Goal: Information Seeking & Learning: Learn about a topic

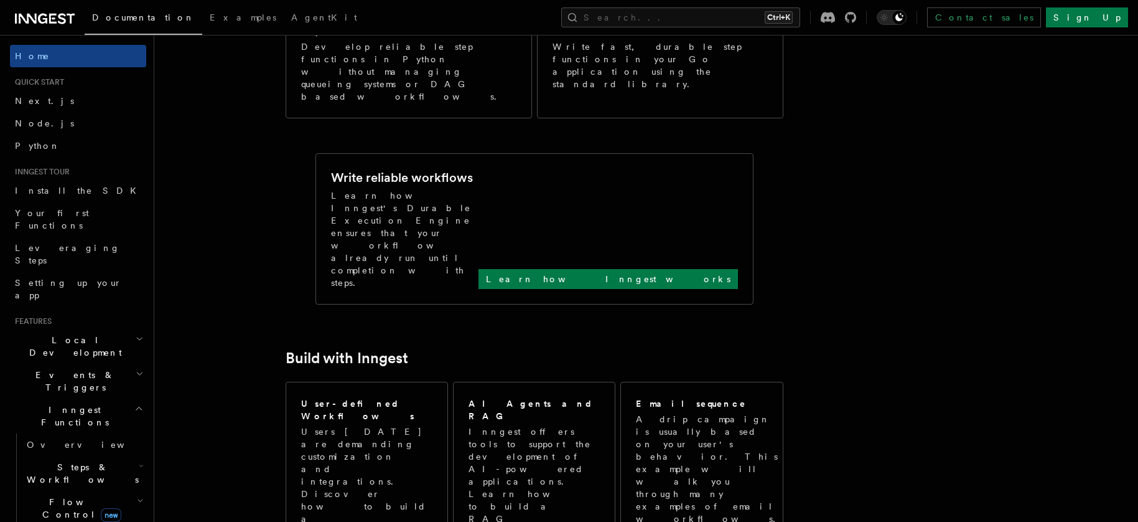
scroll to position [664, 0]
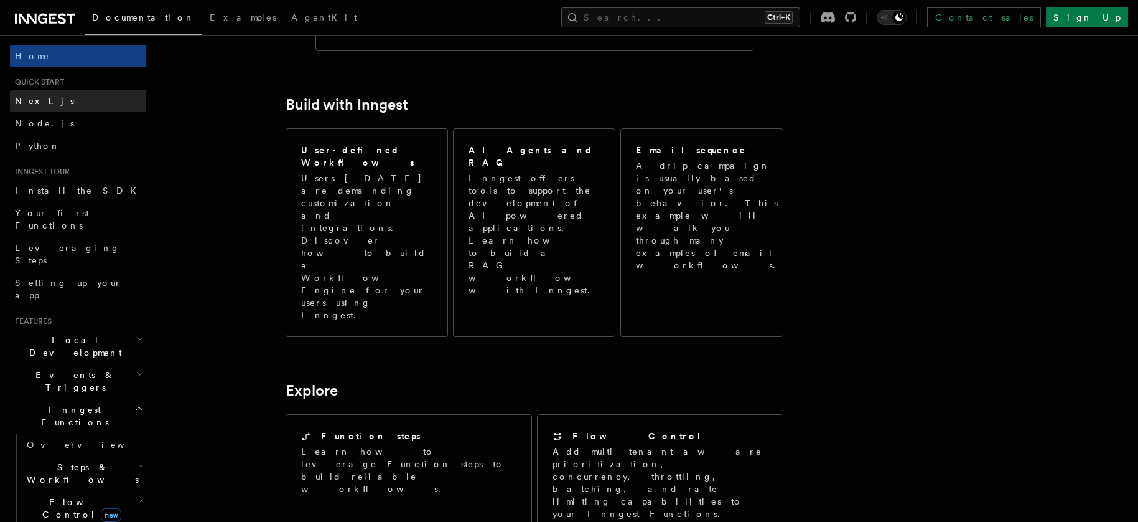
click at [52, 106] on link "Next.js" at bounding box center [78, 101] width 136 height 22
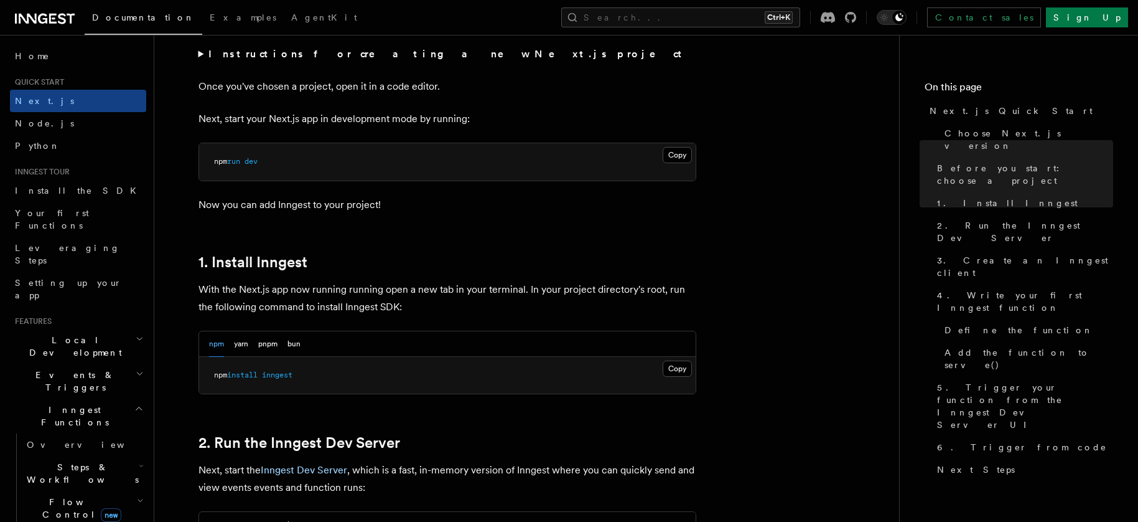
scroll to position [498, 0]
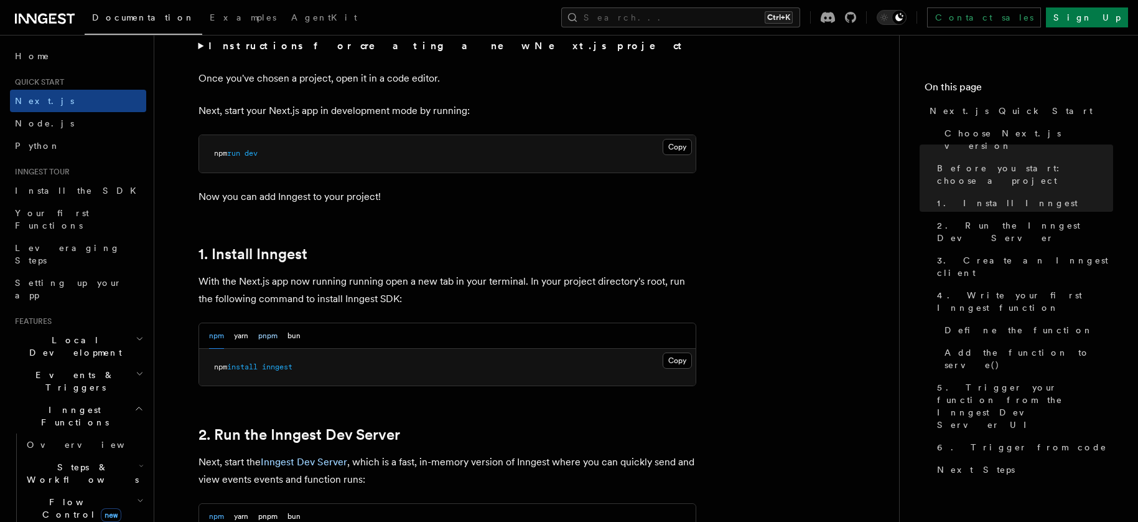
click at [273, 337] on button "pnpm" at bounding box center [267, 336] width 19 height 26
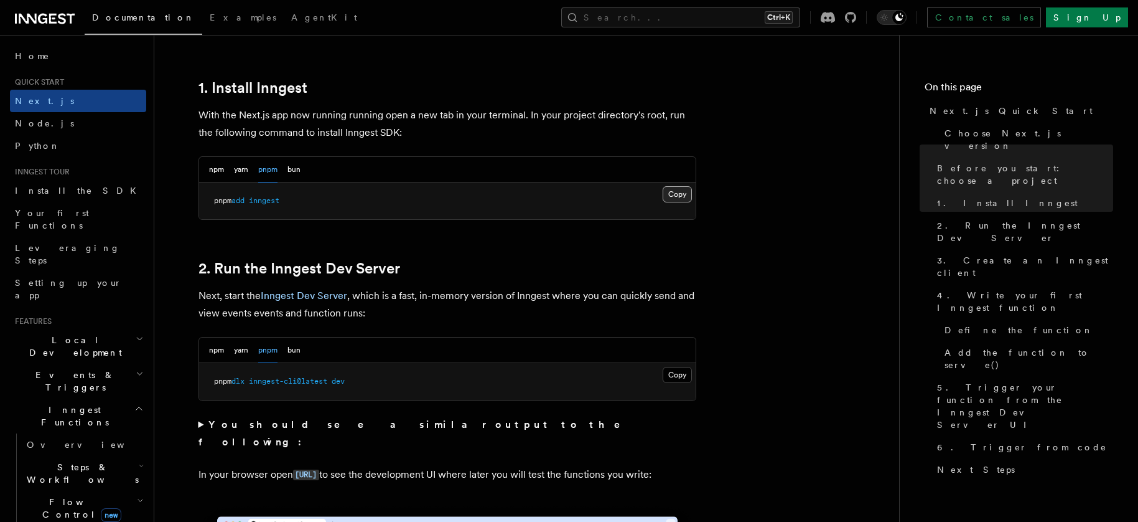
click at [677, 192] on button "Copy Copied" at bounding box center [677, 194] width 29 height 16
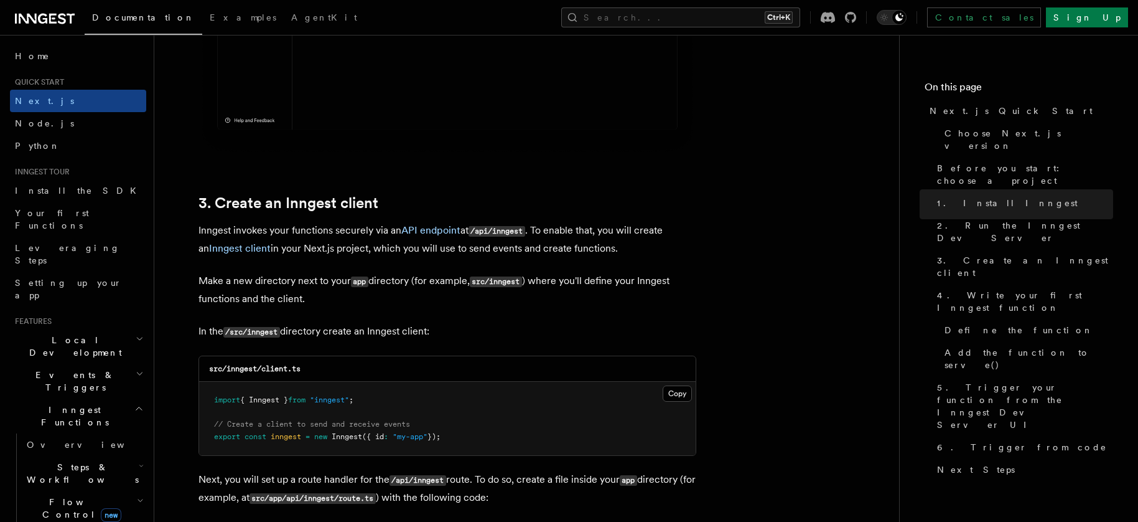
scroll to position [1328, 0]
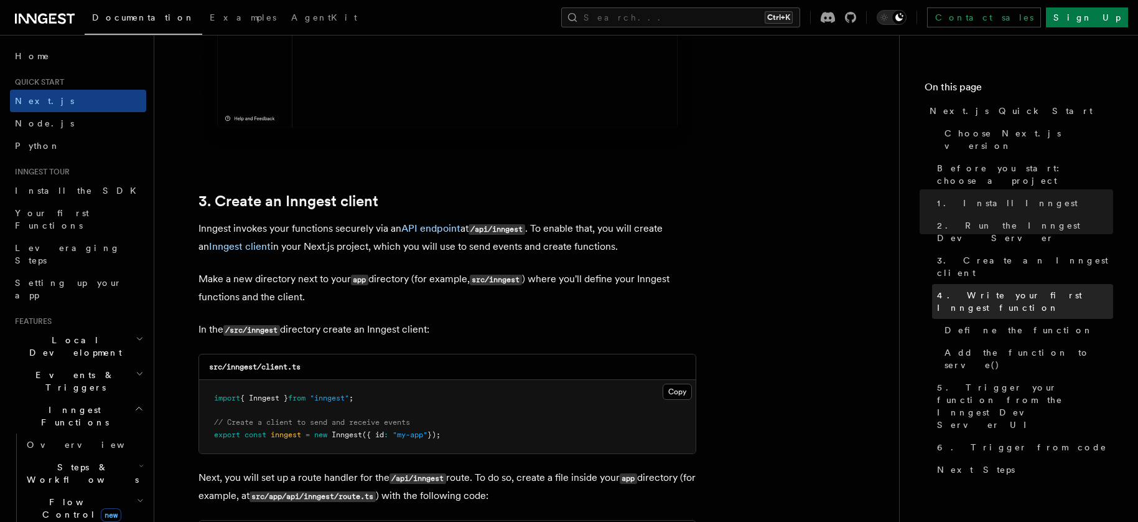
click at [970, 289] on span "4. Write your first Inngest function" at bounding box center [1025, 301] width 176 height 25
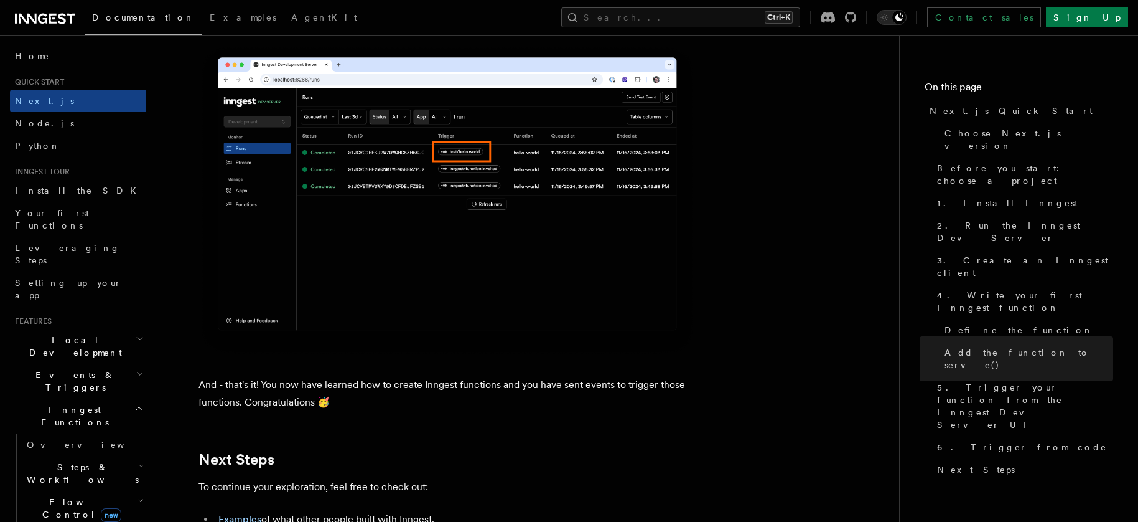
scroll to position [7862, 0]
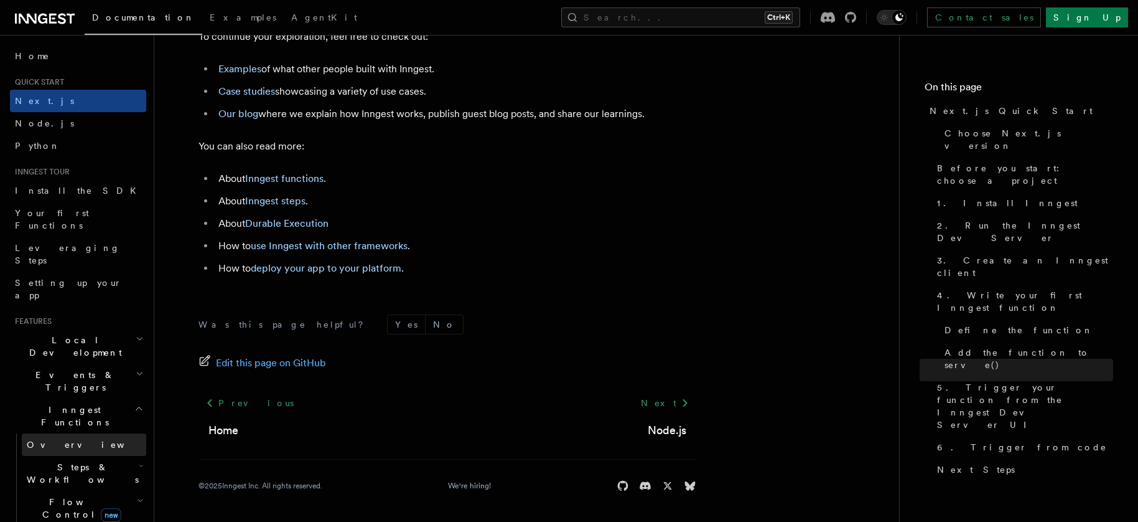
click at [44, 439] on span "Overview" at bounding box center [91, 444] width 128 height 10
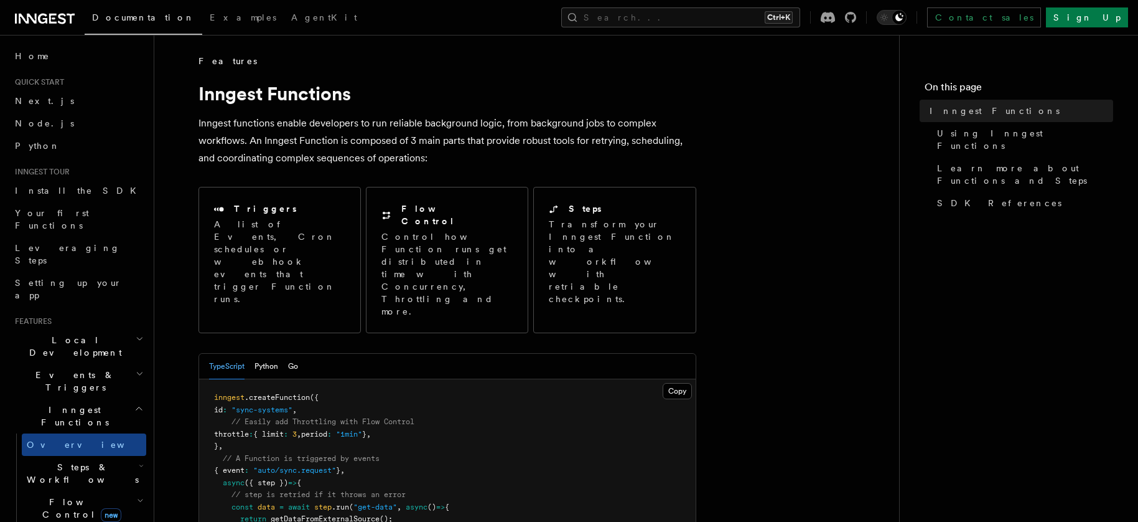
click at [136, 368] on icon "button" at bounding box center [140, 373] width 8 height 10
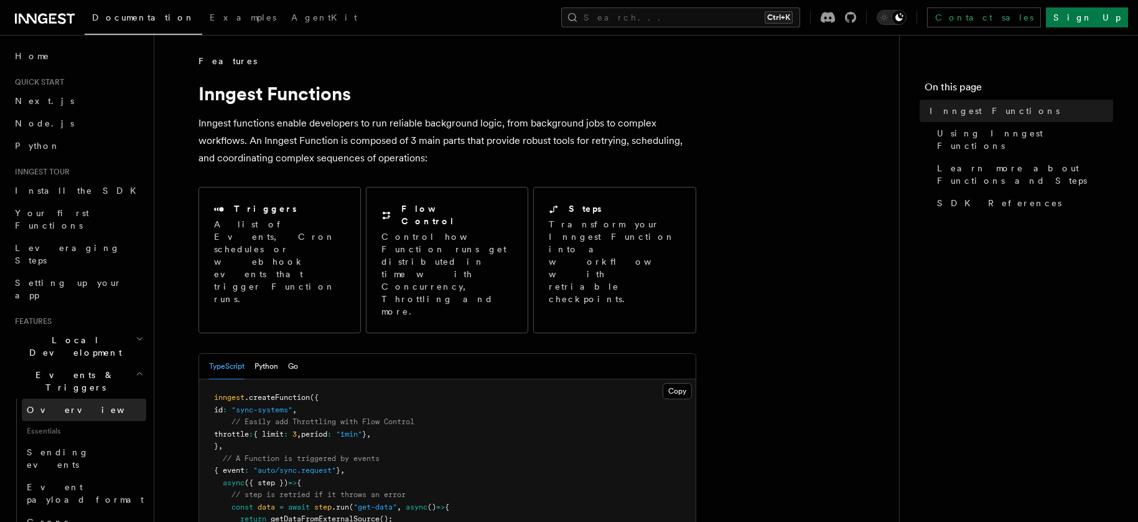
click at [84, 398] on link "Overview" at bounding box center [84, 409] width 124 height 22
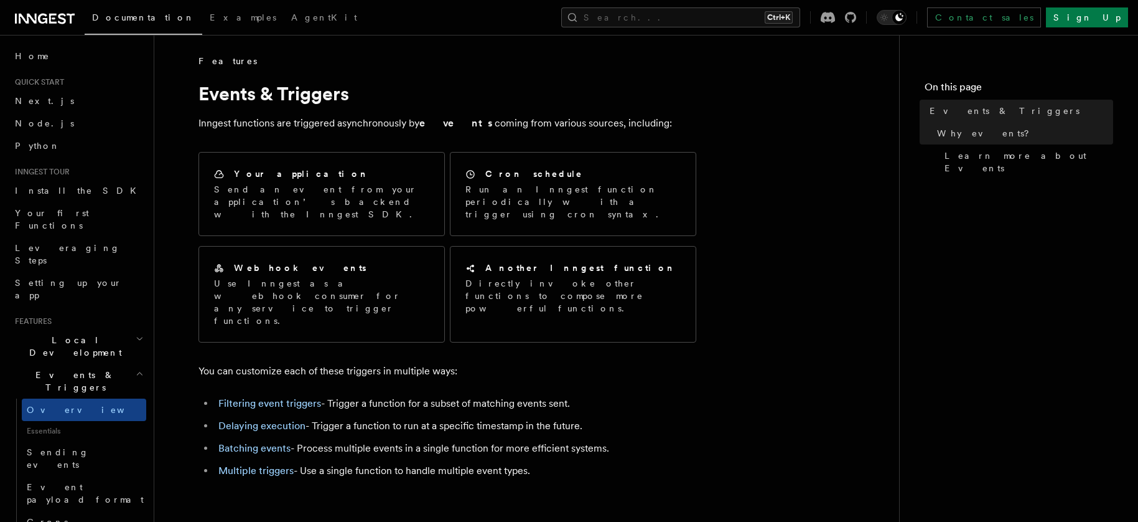
click at [136, 334] on icon "button" at bounding box center [140, 339] width 8 height 10
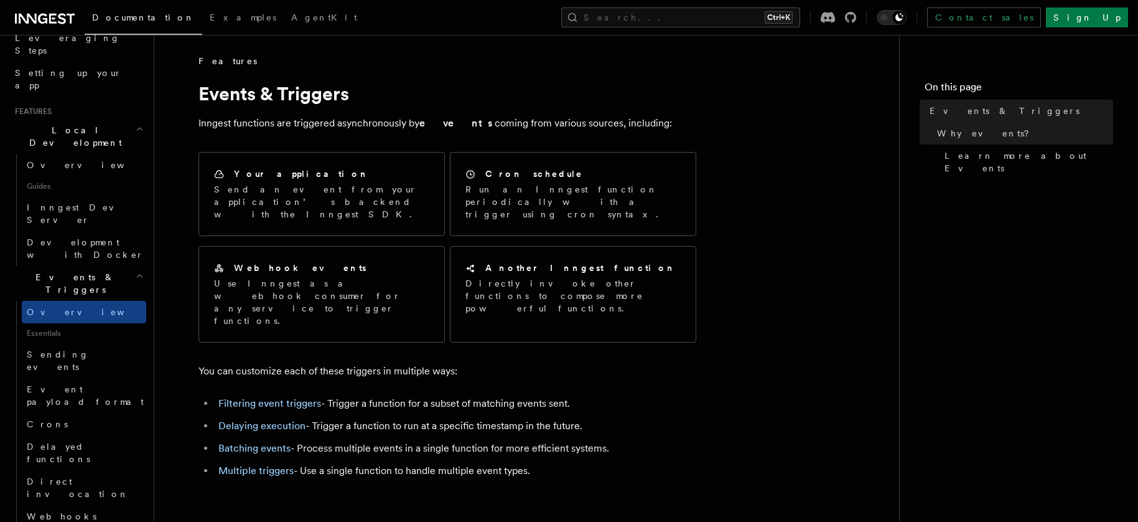
scroll to position [249, 0]
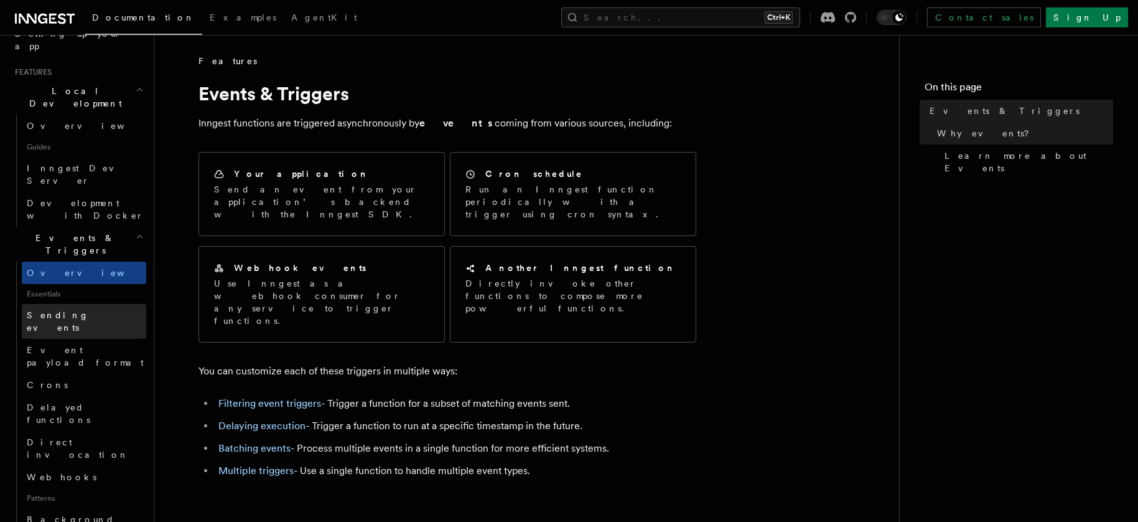
click at [89, 304] on link "Sending events" at bounding box center [84, 321] width 124 height 35
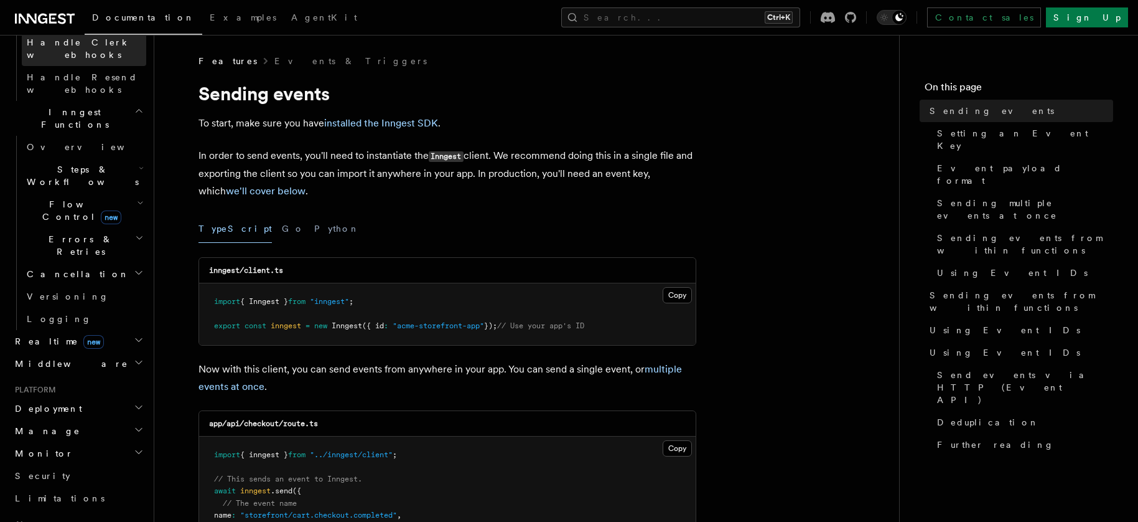
scroll to position [913, 0]
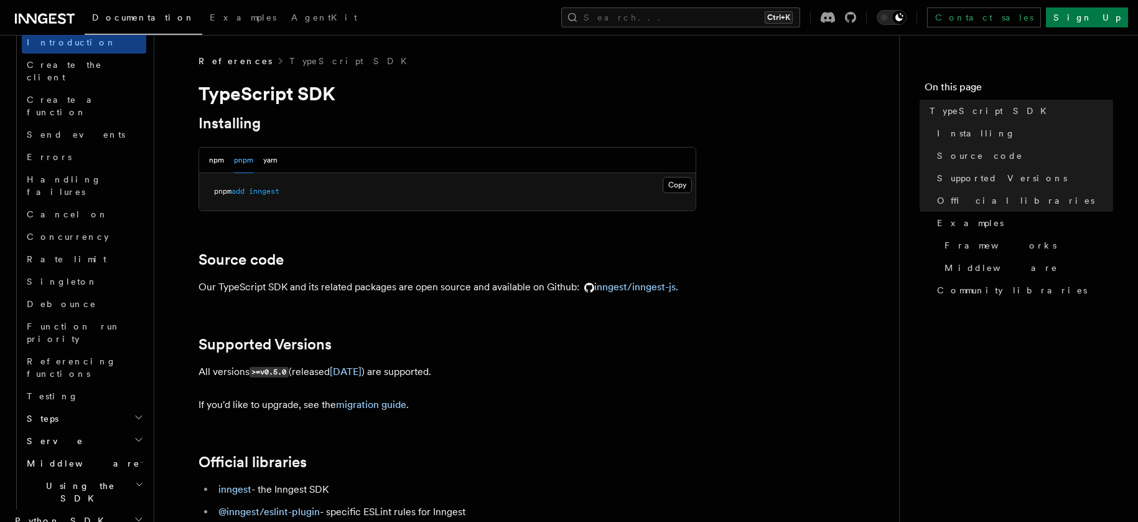
scroll to position [629, 0]
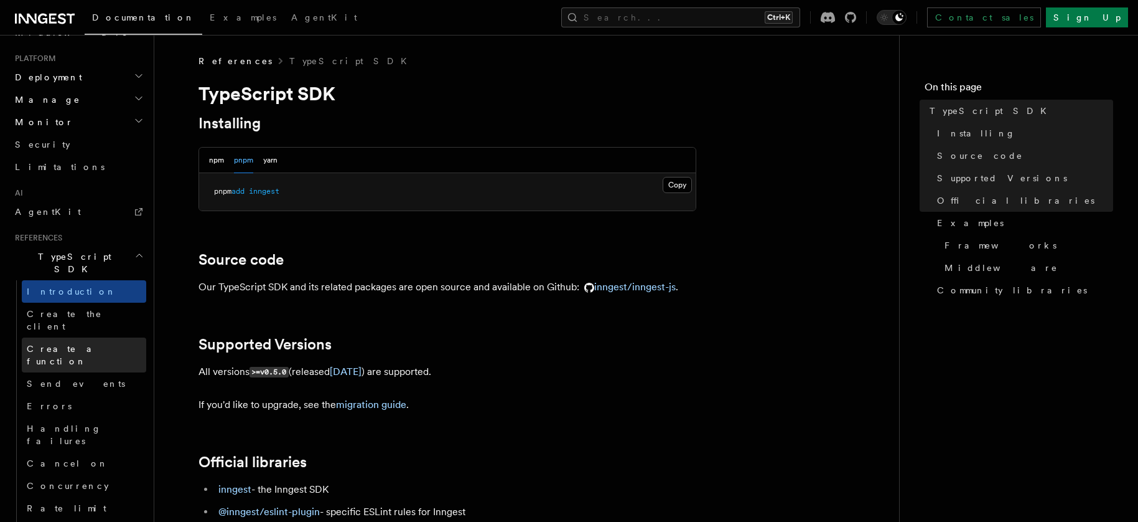
click at [92, 344] on span "Create a function" at bounding box center [64, 355] width 74 height 22
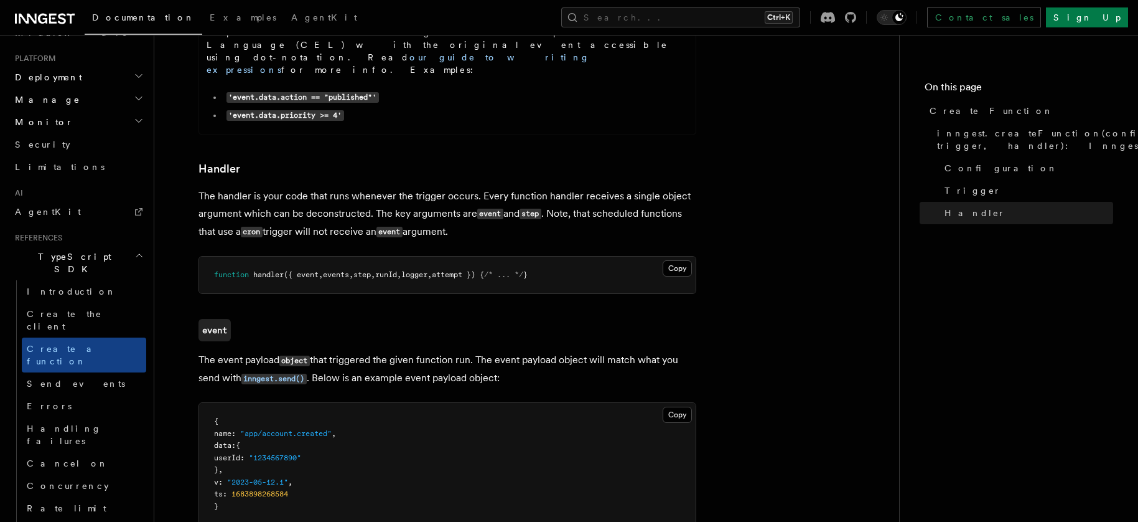
scroll to position [2241, 0]
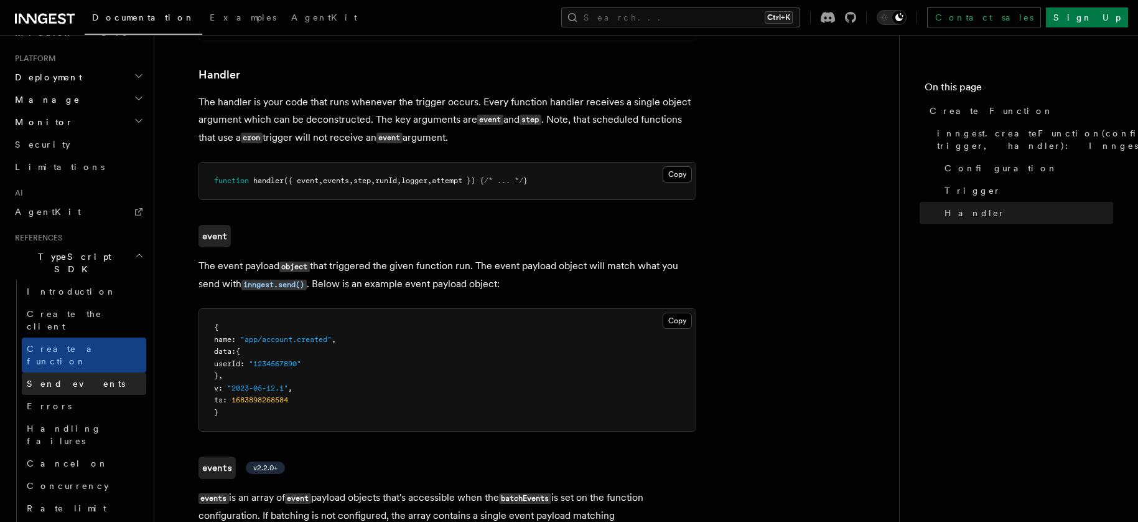
click at [93, 372] on link "Send events" at bounding box center [84, 383] width 124 height 22
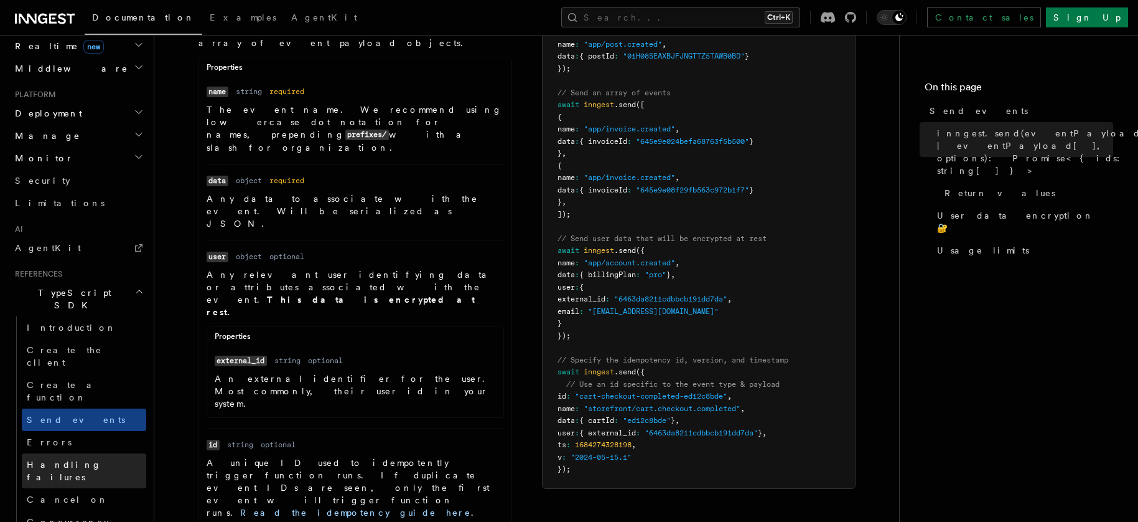
scroll to position [545, 0]
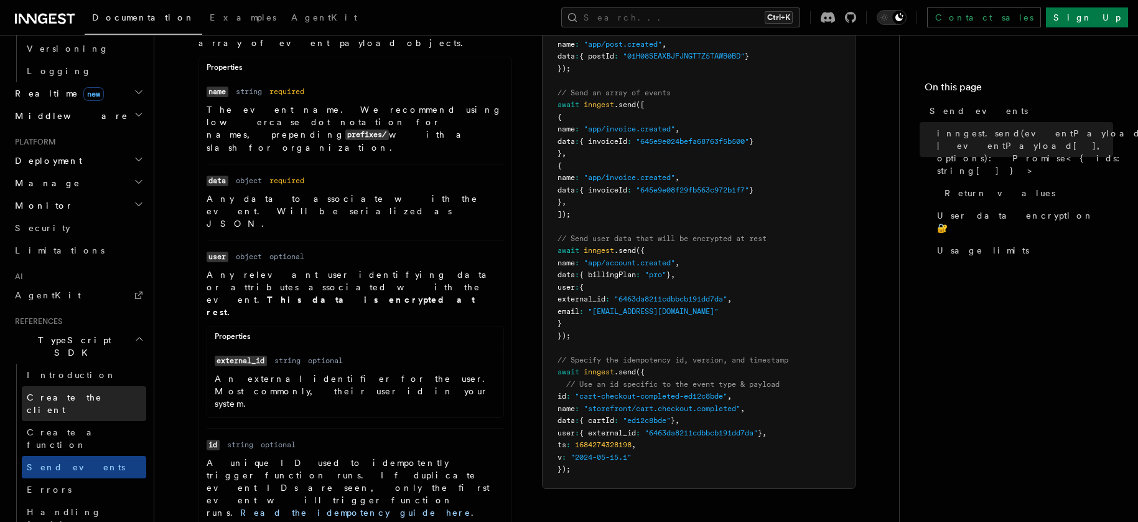
click at [72, 392] on span "Create the client" at bounding box center [64, 403] width 75 height 22
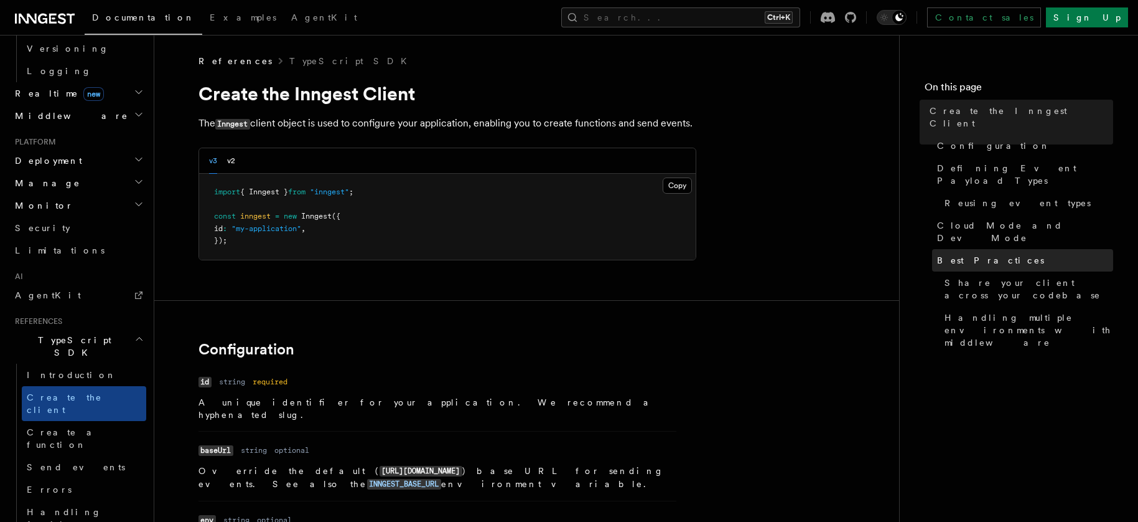
click at [942, 254] on span "Best Practices" at bounding box center [990, 260] width 107 height 12
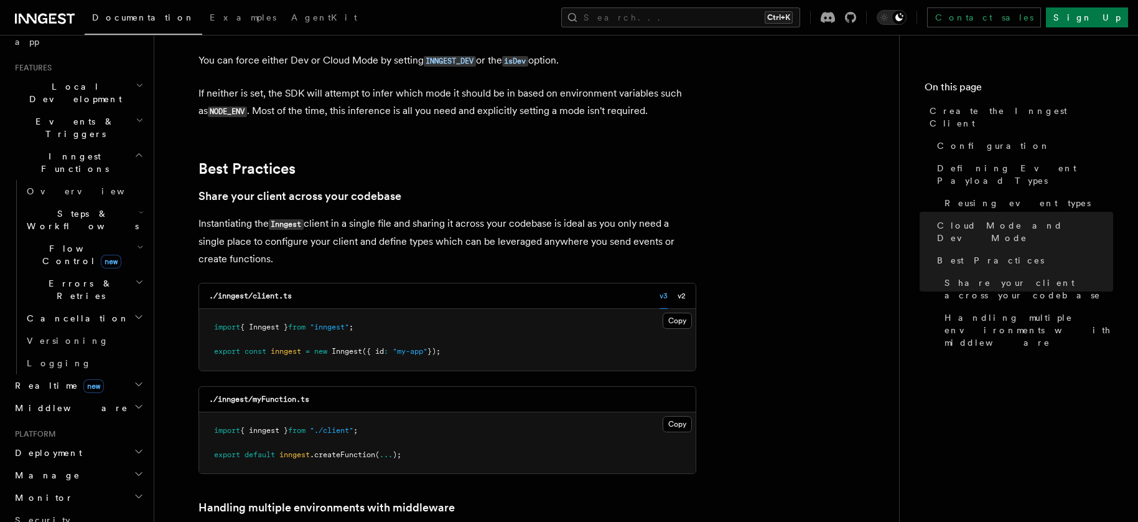
scroll to position [213, 0]
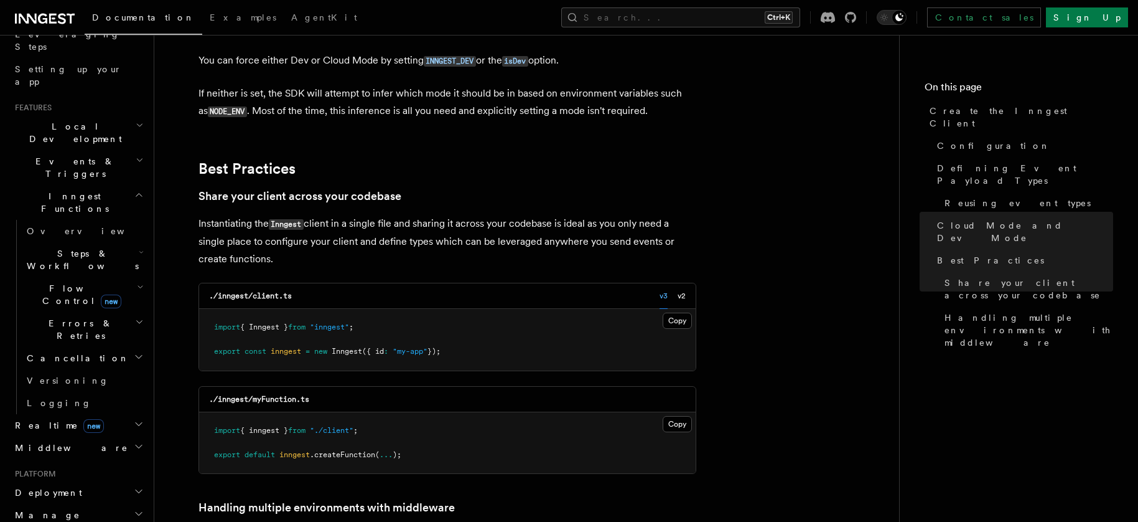
click at [136, 155] on icon "button" at bounding box center [140, 160] width 8 height 10
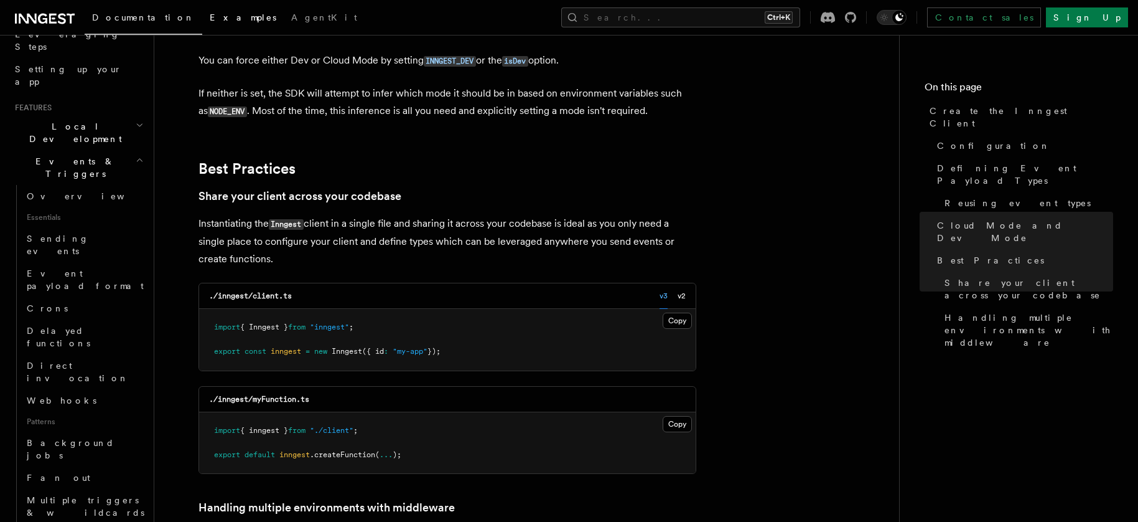
click at [210, 14] on span "Examples" at bounding box center [243, 17] width 67 height 10
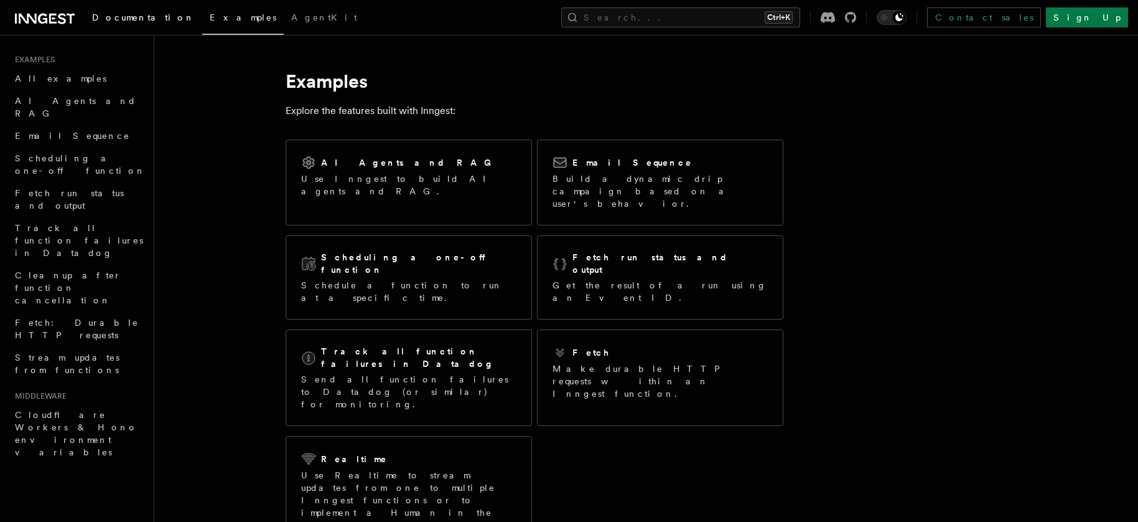
click at [126, 16] on span "Documentation" at bounding box center [143, 17] width 103 height 10
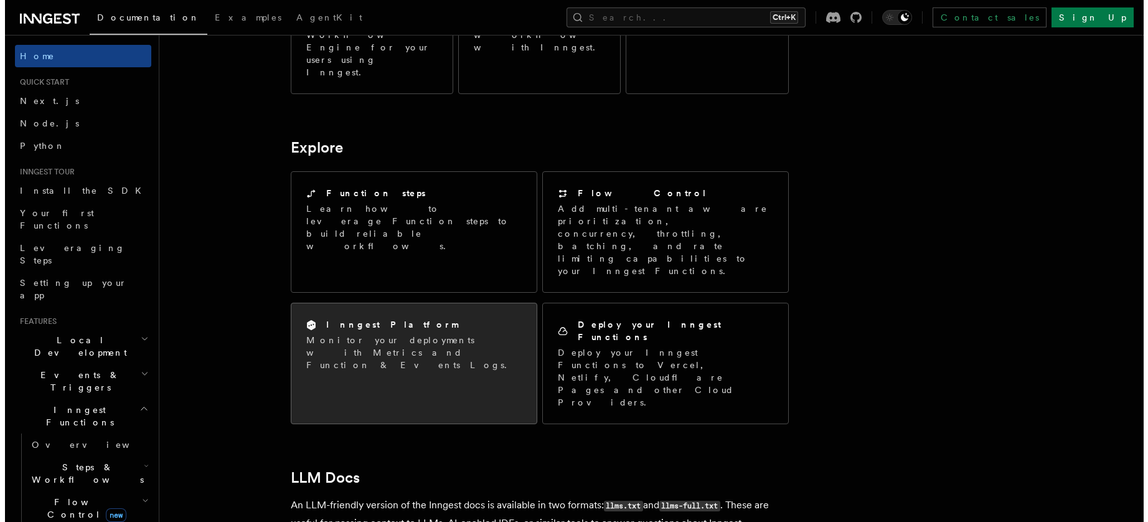
scroll to position [1067, 0]
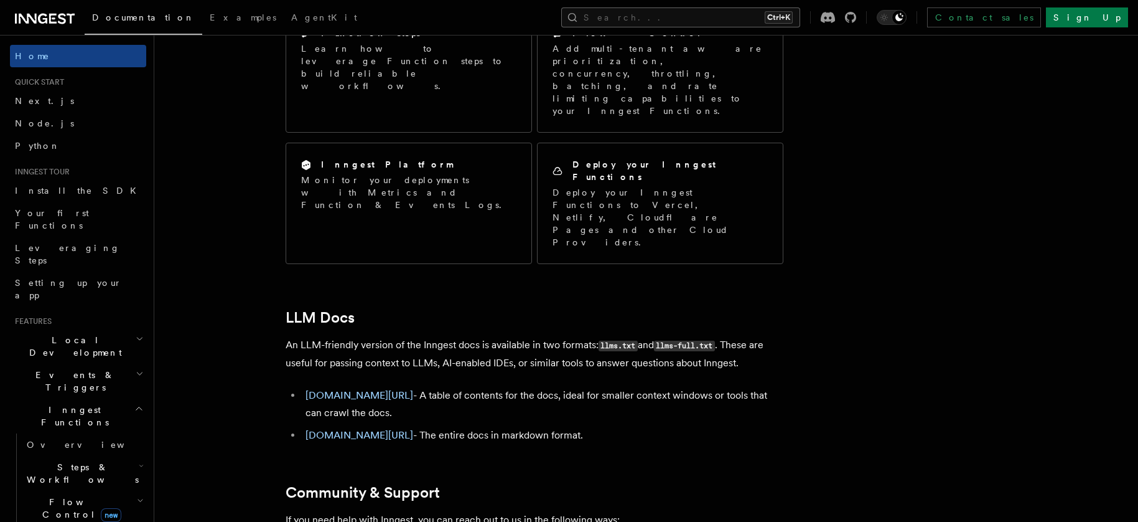
click at [746, 12] on button "Search... Ctrl+K" at bounding box center [680, 17] width 239 height 20
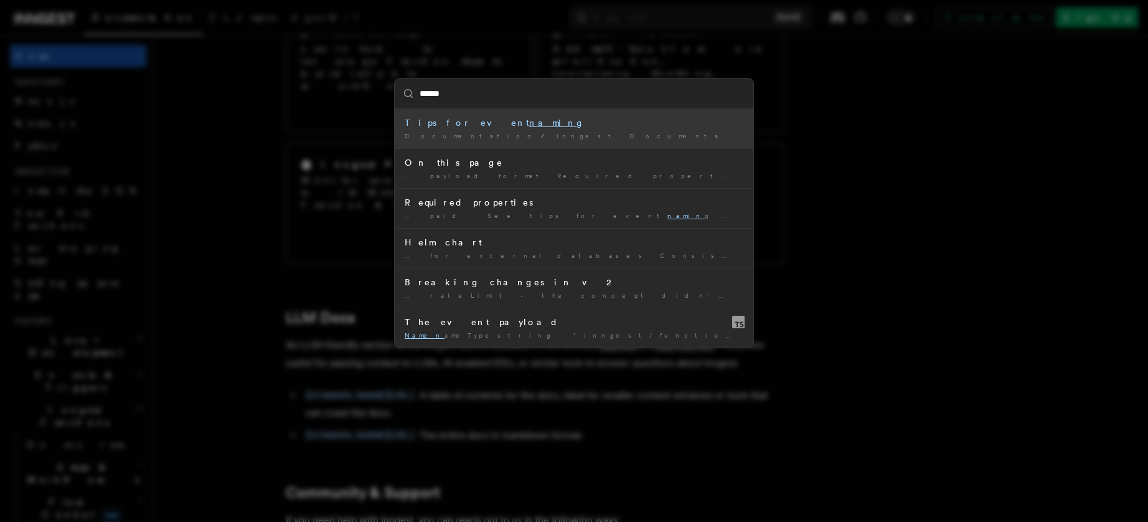
type input "******"
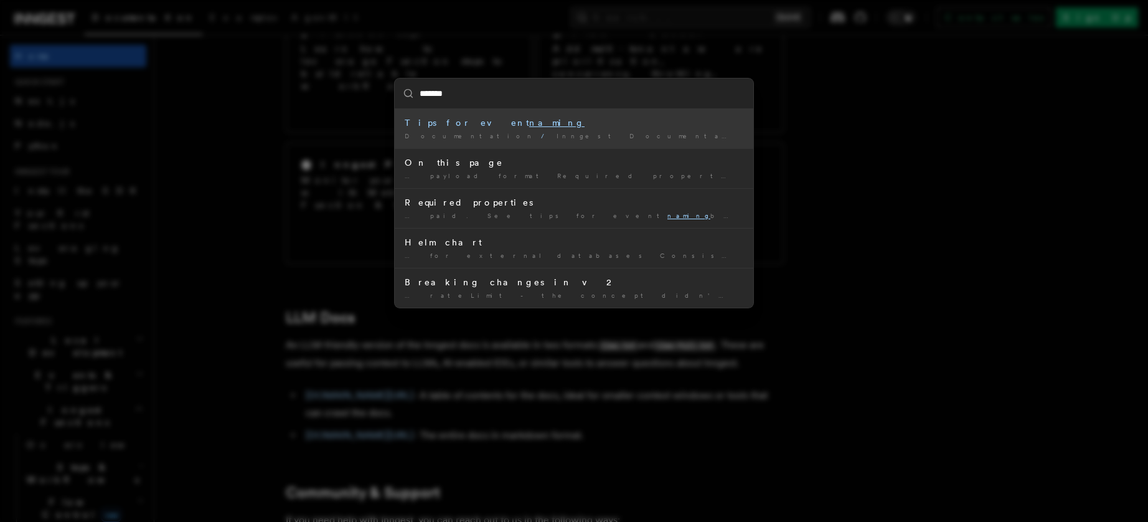
click at [529, 123] on mark "naming" at bounding box center [556, 123] width 55 height 10
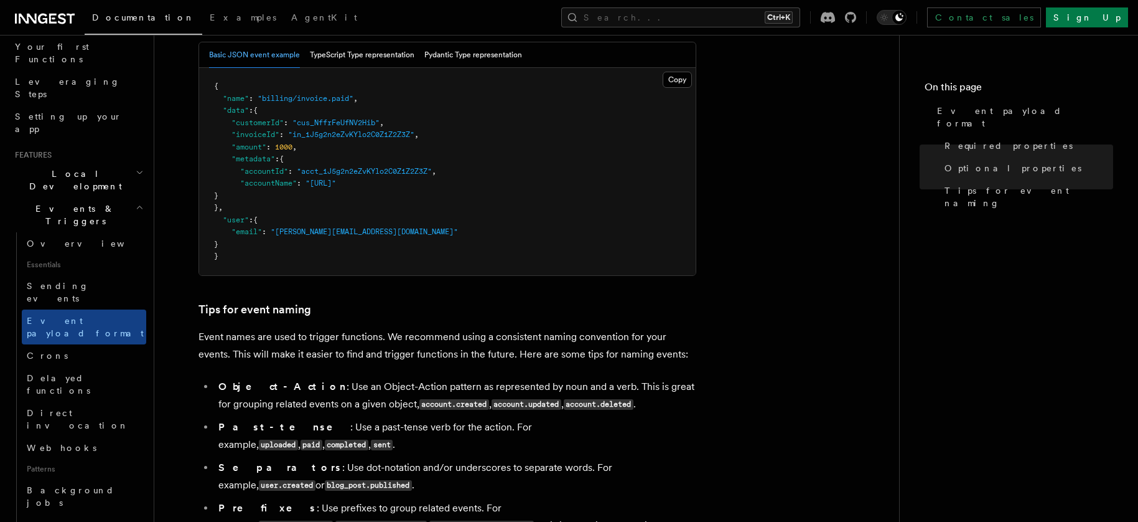
scroll to position [553, 0]
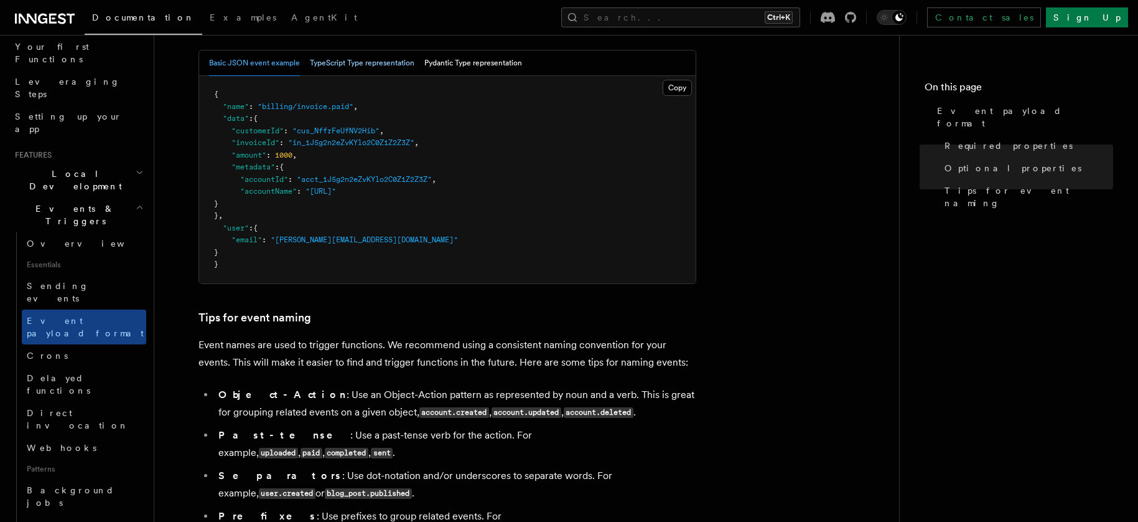
click at [348, 67] on button "TypeScript Type representation" at bounding box center [362, 63] width 105 height 26
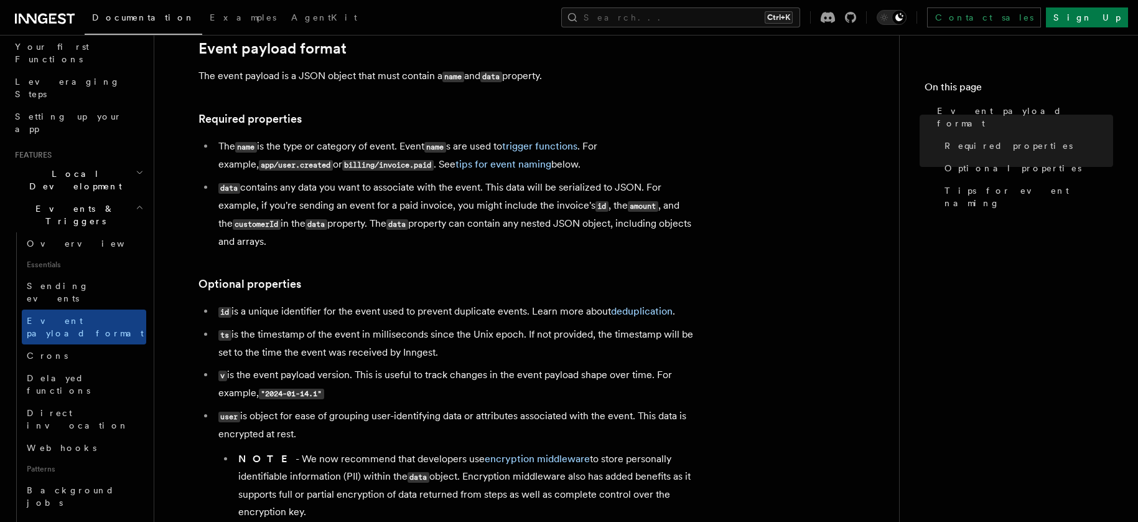
scroll to position [0, 0]
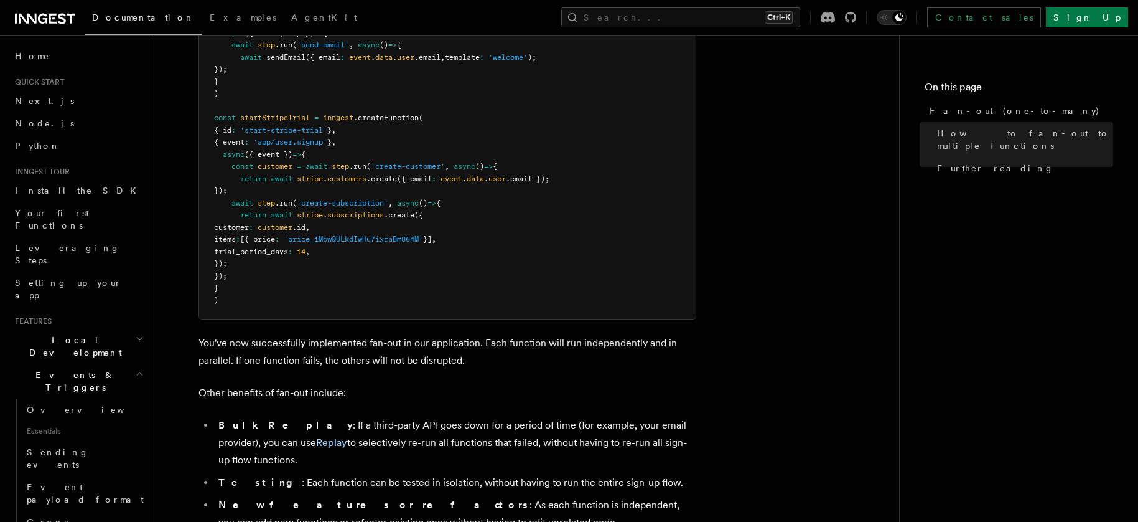
scroll to position [1079, 0]
